Goal: Navigation & Orientation: Find specific page/section

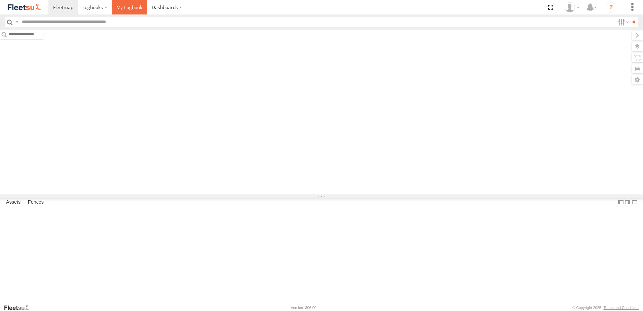
drag, startPoint x: 0, startPoint y: 0, endPoint x: 123, endPoint y: 9, distance: 123.1
click at [123, 9] on span at bounding box center [129, 7] width 26 height 6
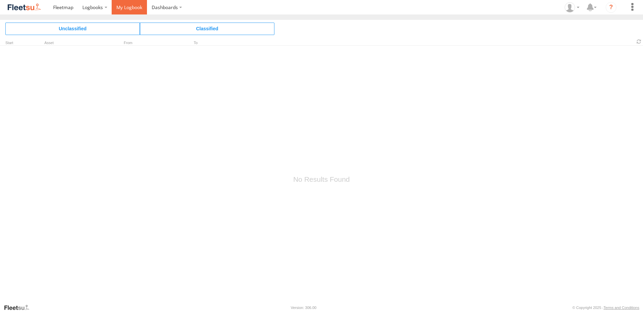
click at [132, 9] on span at bounding box center [129, 7] width 26 height 6
click at [94, 7] on span at bounding box center [92, 7] width 21 height 6
click at [130, 9] on span at bounding box center [129, 7] width 26 height 6
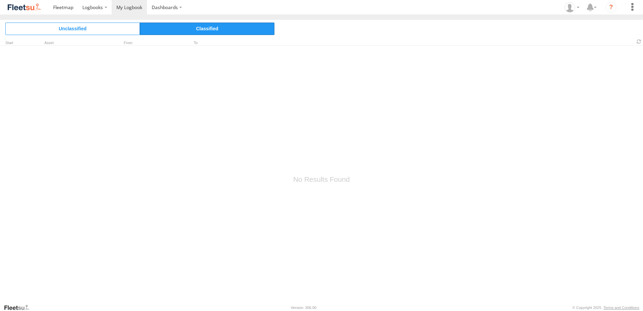
click at [185, 33] on span "Classified" at bounding box center [207, 29] width 134 height 12
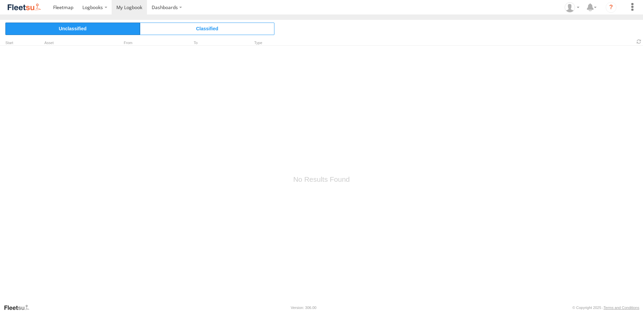
click at [126, 33] on span "Unclassified" at bounding box center [72, 29] width 134 height 12
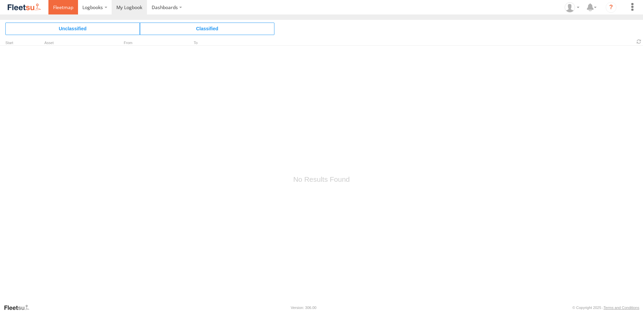
click at [71, 9] on span at bounding box center [63, 7] width 20 height 6
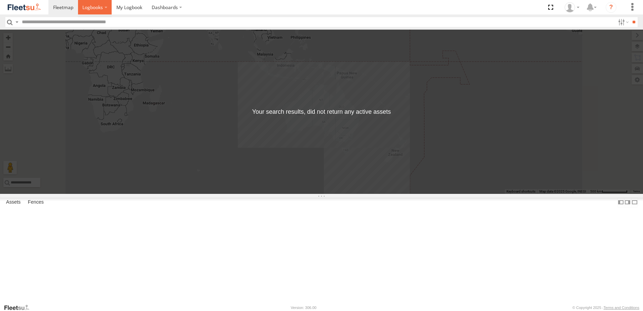
click at [92, 5] on span at bounding box center [92, 7] width 21 height 6
click at [93, 7] on span at bounding box center [92, 7] width 21 height 6
click at [131, 10] on span at bounding box center [129, 7] width 26 height 6
click at [134, 12] on link at bounding box center [129, 7] width 35 height 14
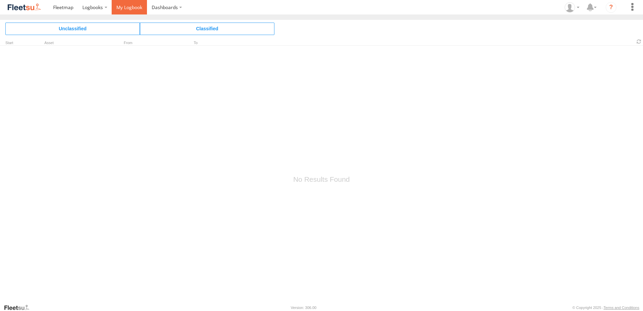
click at [137, 11] on link at bounding box center [129, 7] width 35 height 14
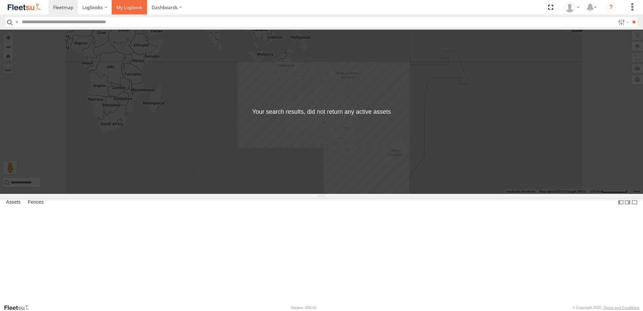
click at [128, 9] on span at bounding box center [129, 7] width 26 height 6
click at [128, 11] on link at bounding box center [129, 7] width 35 height 14
click at [120, 8] on span at bounding box center [129, 7] width 26 height 6
click at [129, 10] on span at bounding box center [129, 7] width 26 height 6
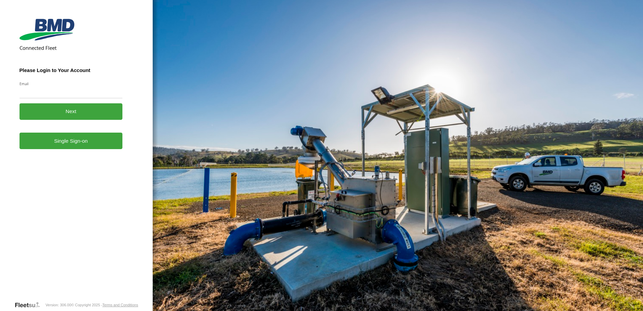
click at [45, 93] on input "Email" at bounding box center [71, 92] width 103 height 12
type input "**********"
click at [77, 116] on button "Next" at bounding box center [71, 111] width 103 height 16
click at [72, 145] on link "Single Sign-on" at bounding box center [71, 140] width 103 height 16
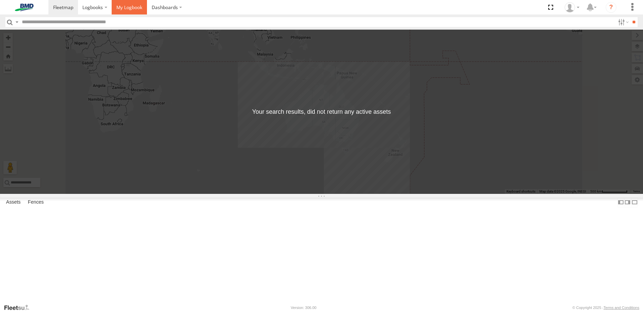
click at [133, 14] on link at bounding box center [129, 7] width 35 height 14
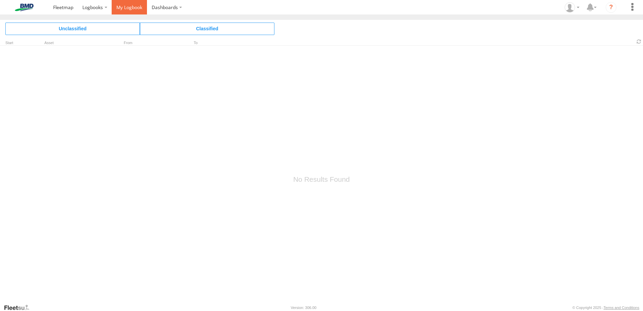
click at [133, 13] on link at bounding box center [129, 7] width 35 height 14
click at [129, 7] on span at bounding box center [129, 7] width 26 height 6
